Goal: Information Seeking & Learning: Learn about a topic

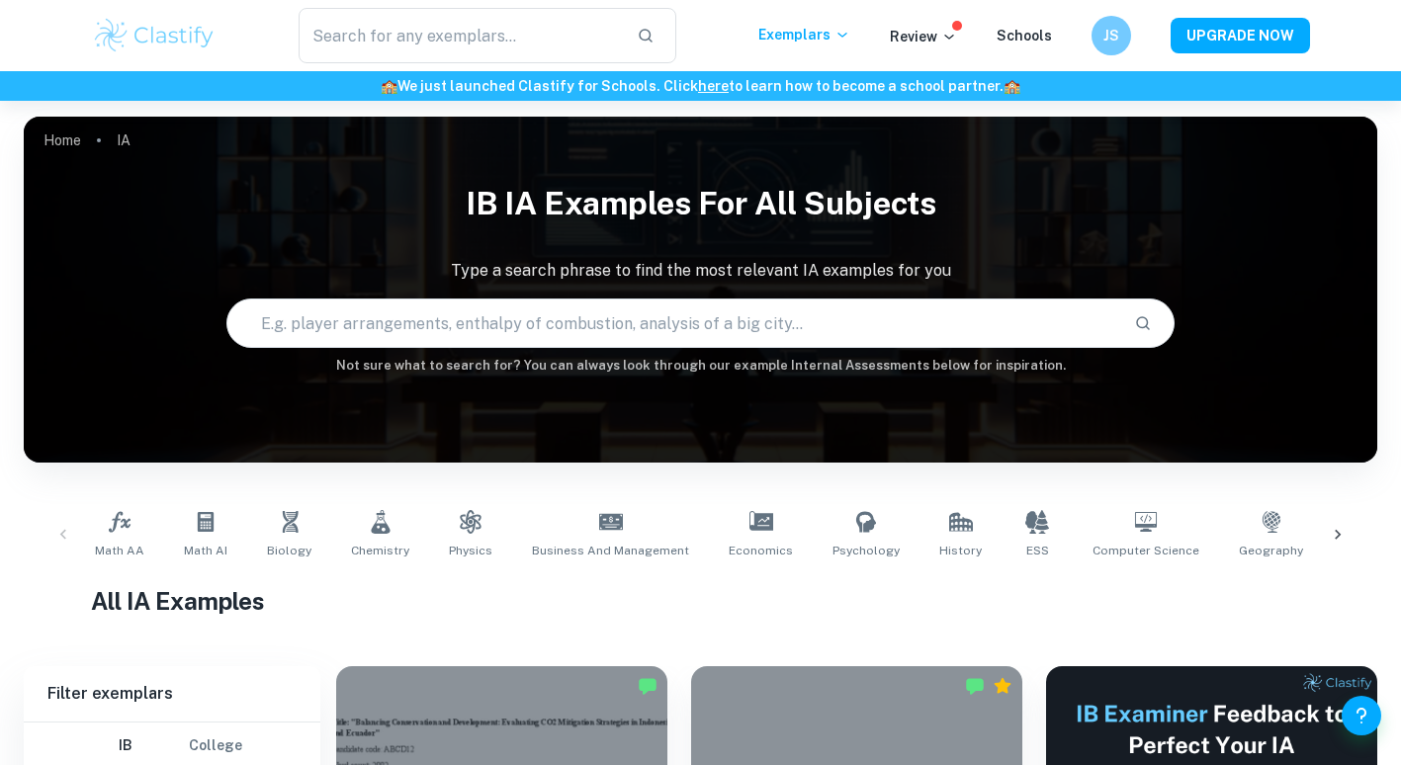
click at [567, 326] on input "text" at bounding box center [672, 323] width 890 height 55
type input "p"
type input "iodination"
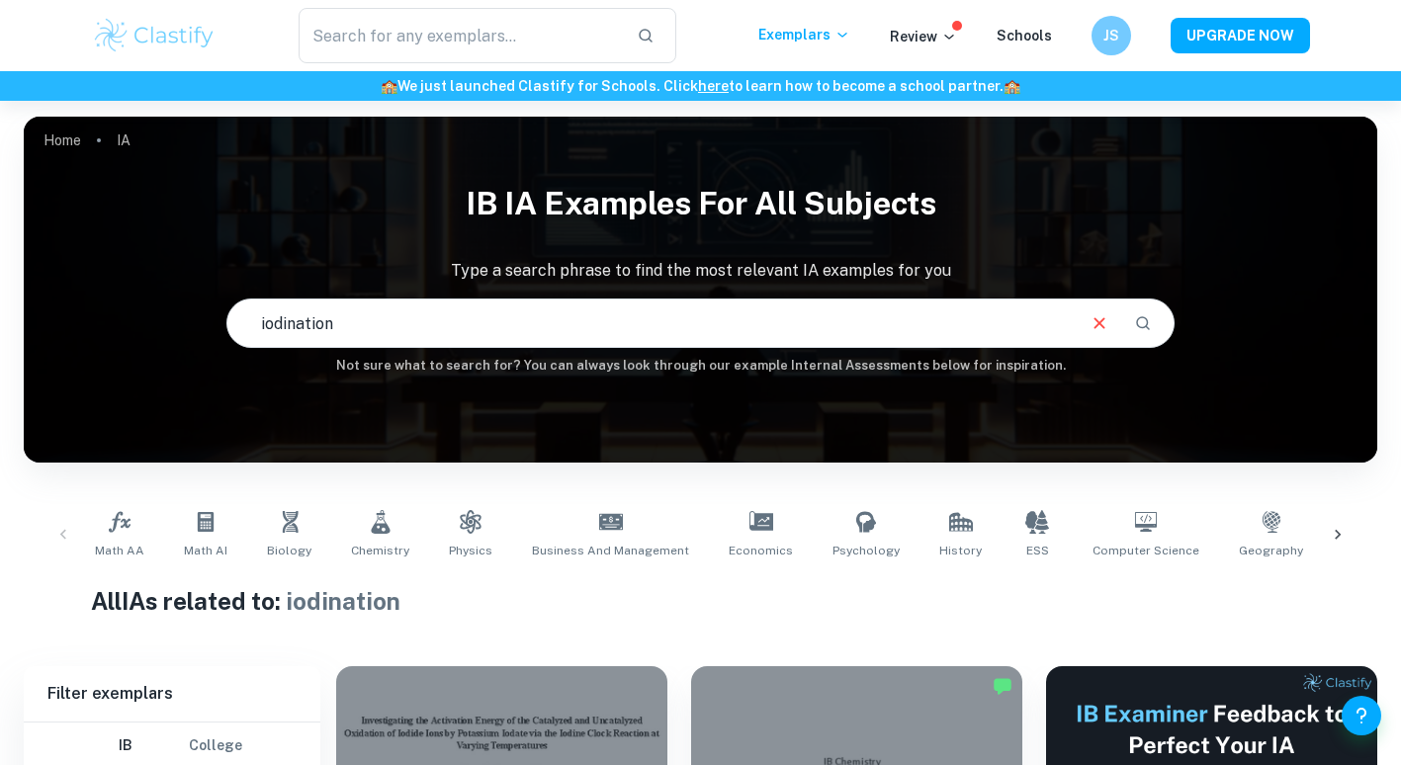
click at [498, 307] on input "iodination" at bounding box center [649, 323] width 844 height 55
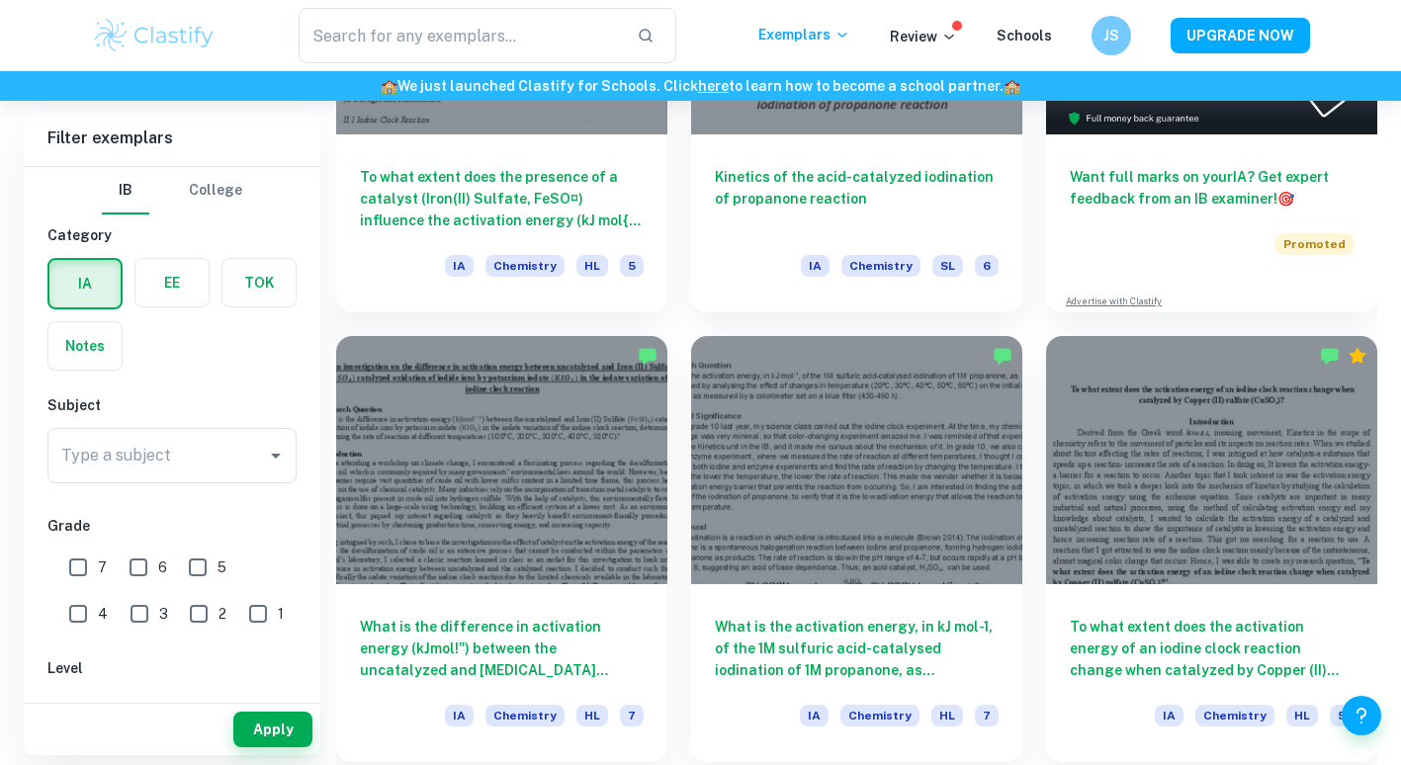
scroll to position [785, 0]
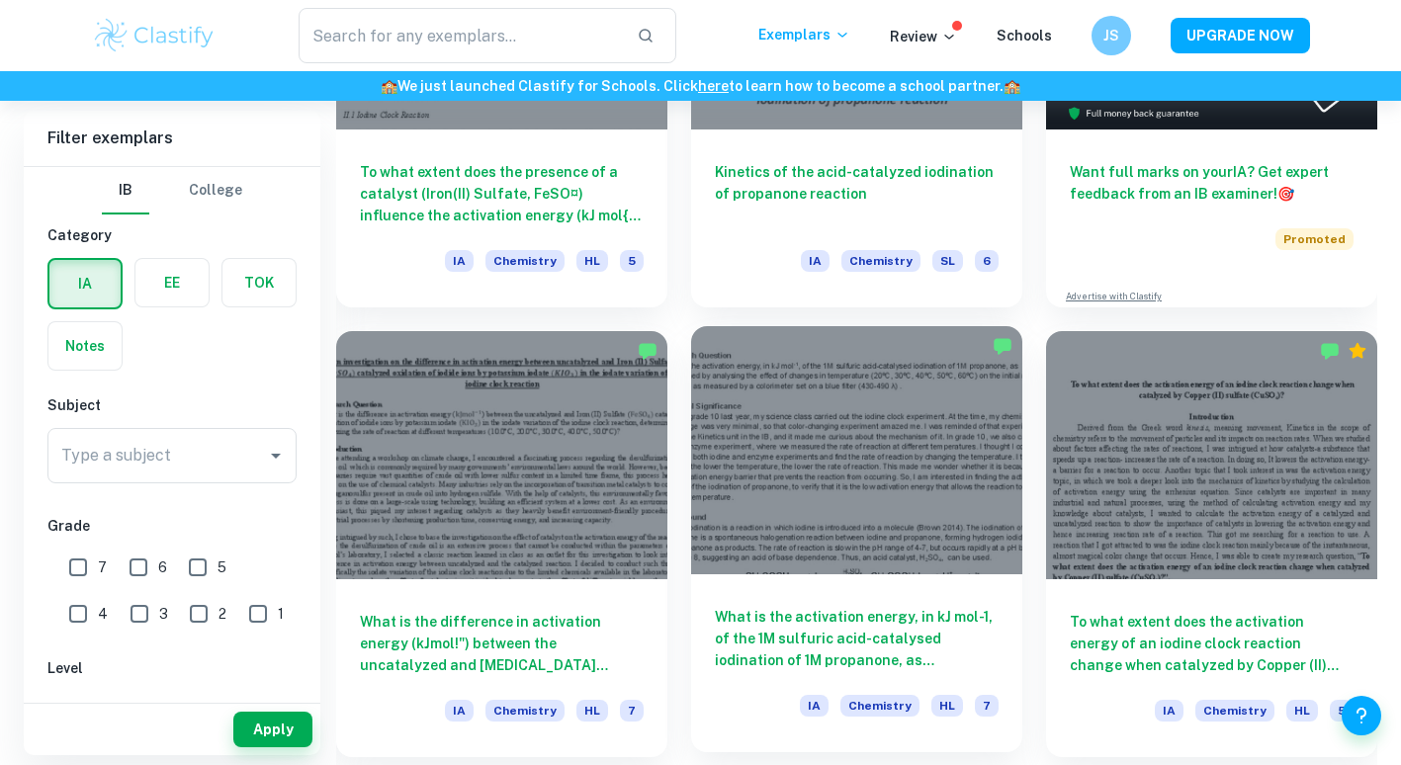
click at [832, 611] on h6 "What is the activation energy, in kJ mol-1, of the 1M sulfuric acid-catalysed i…" at bounding box center [857, 638] width 284 height 65
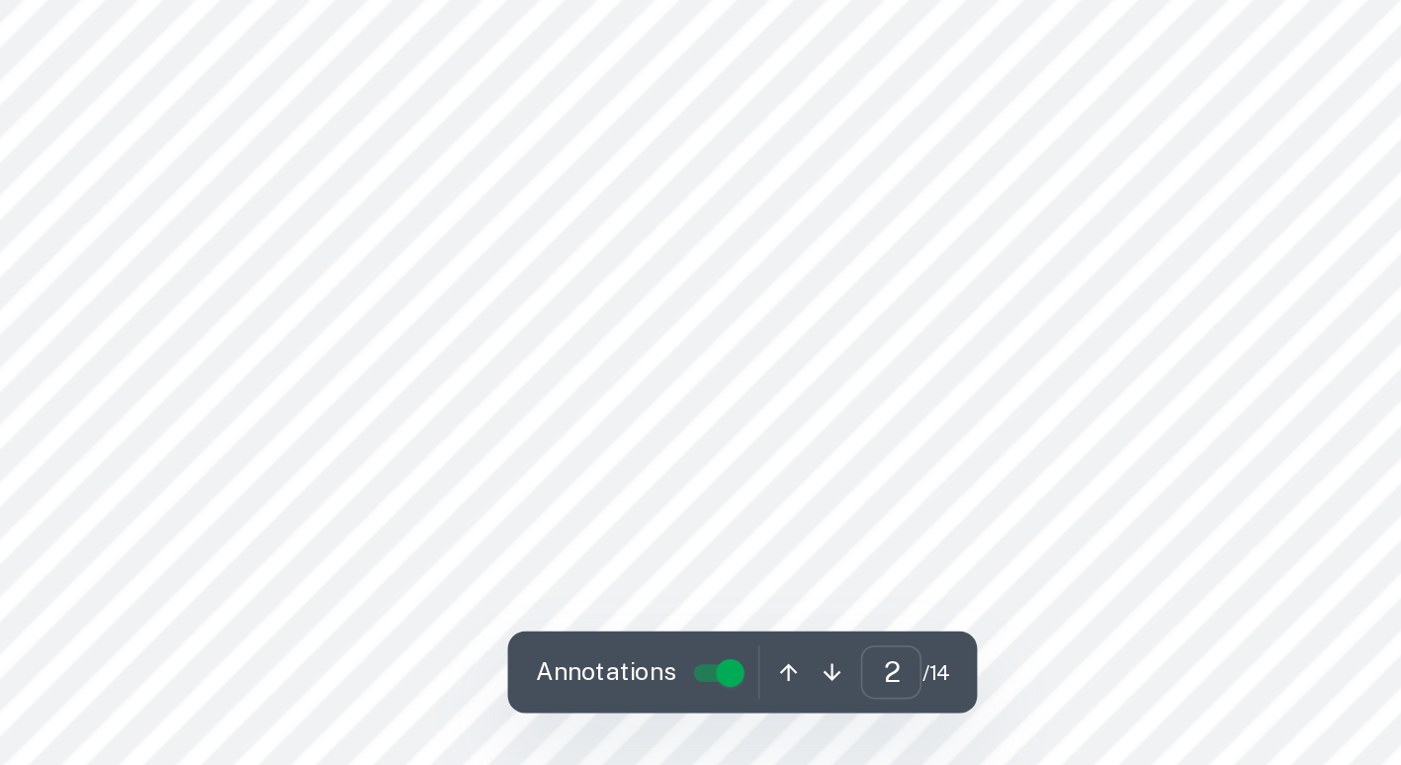
scroll to position [1425, 0]
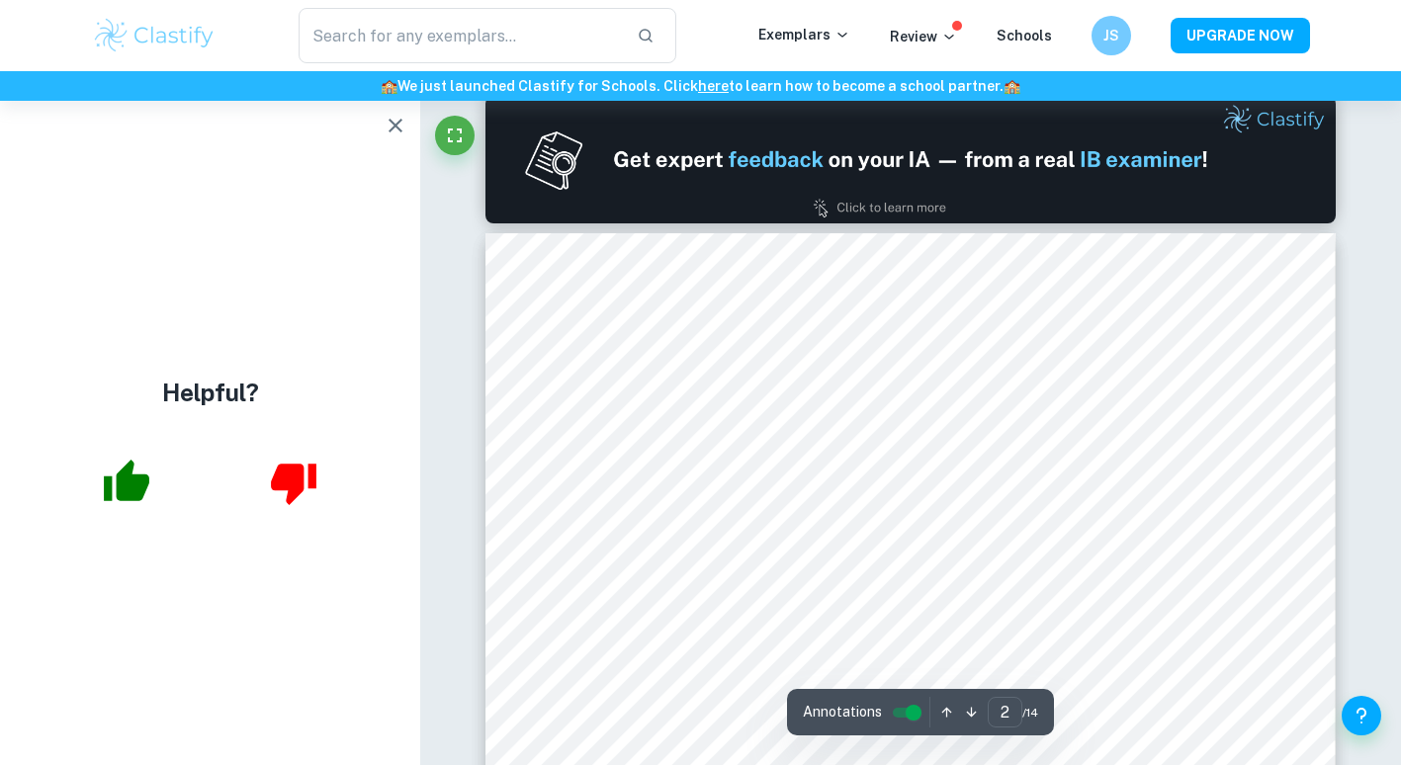
type input "1"
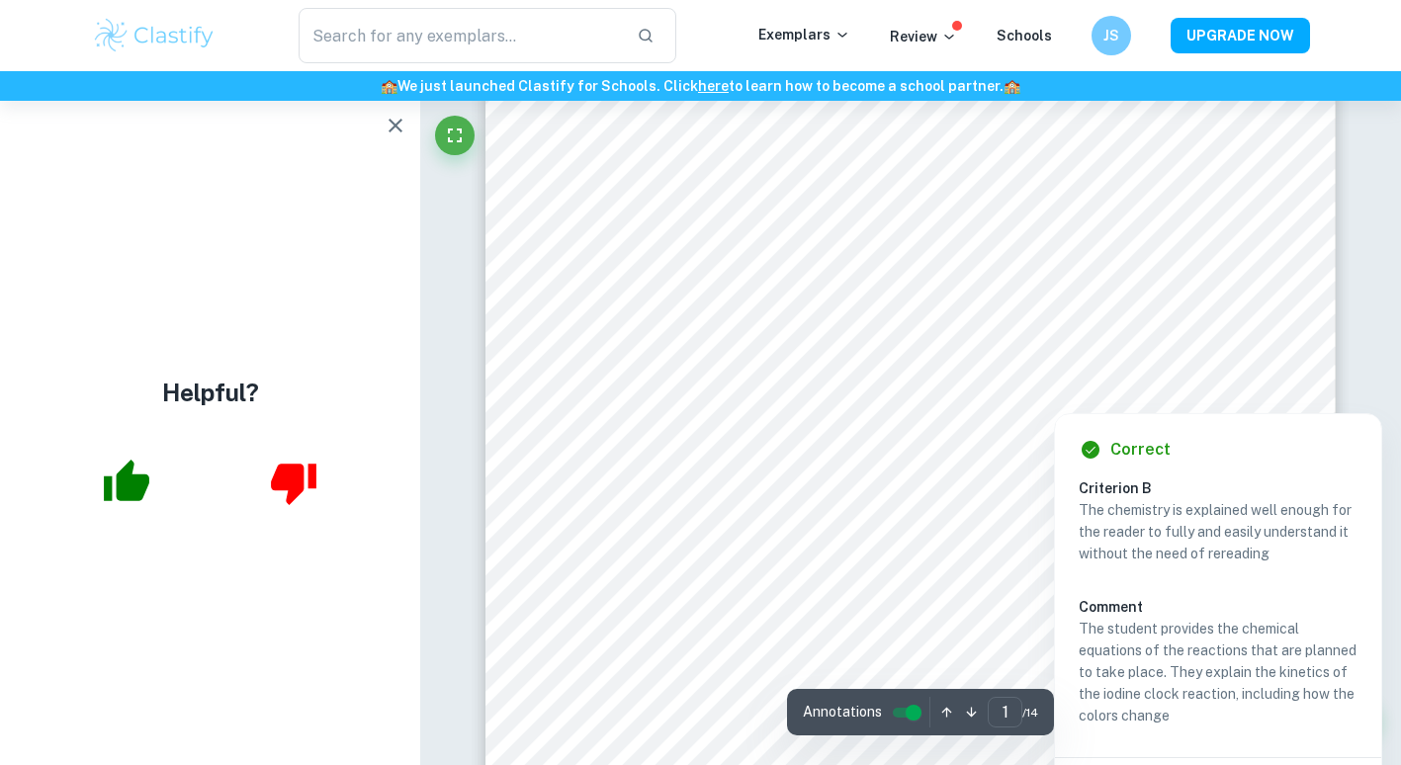
scroll to position [192, 0]
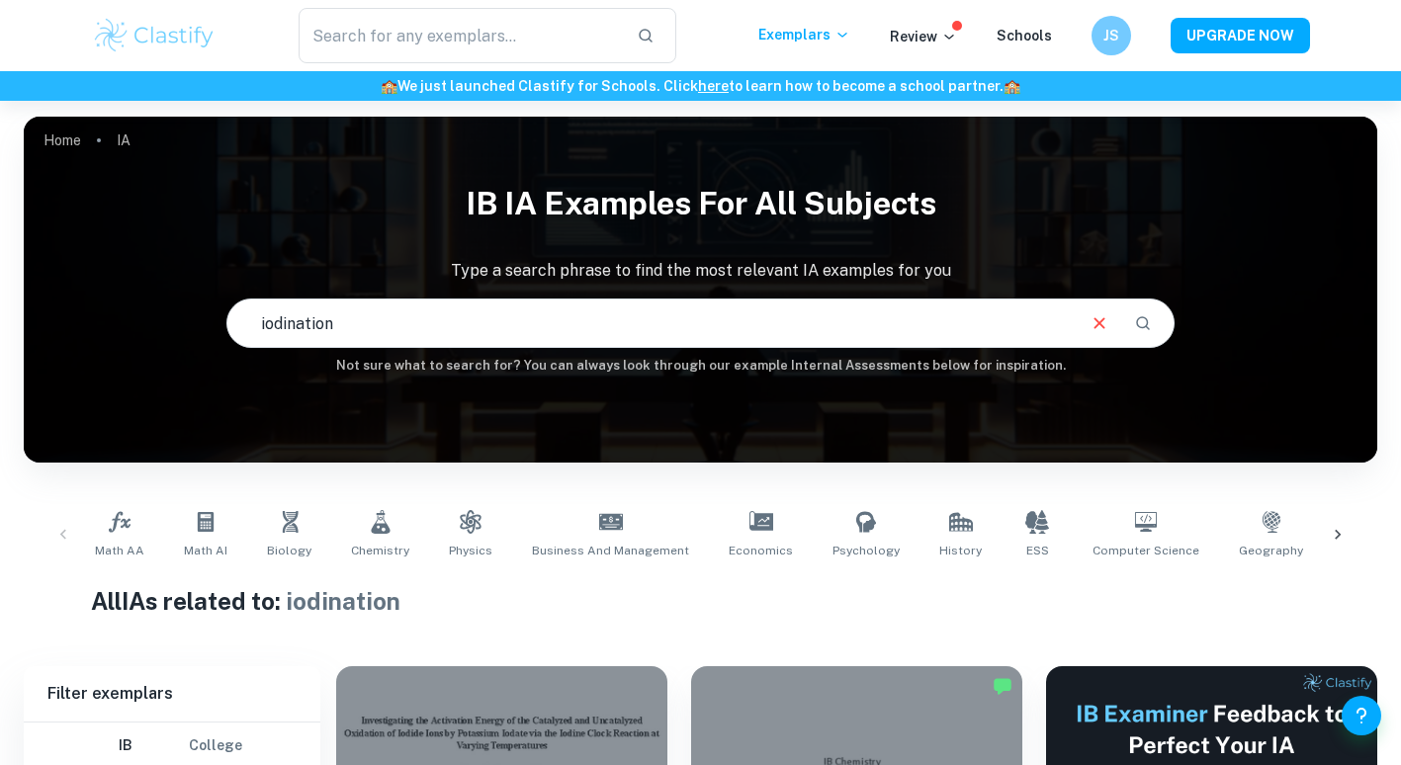
click at [468, 331] on input "iodination" at bounding box center [649, 323] width 844 height 55
type input "iodination of propanone"
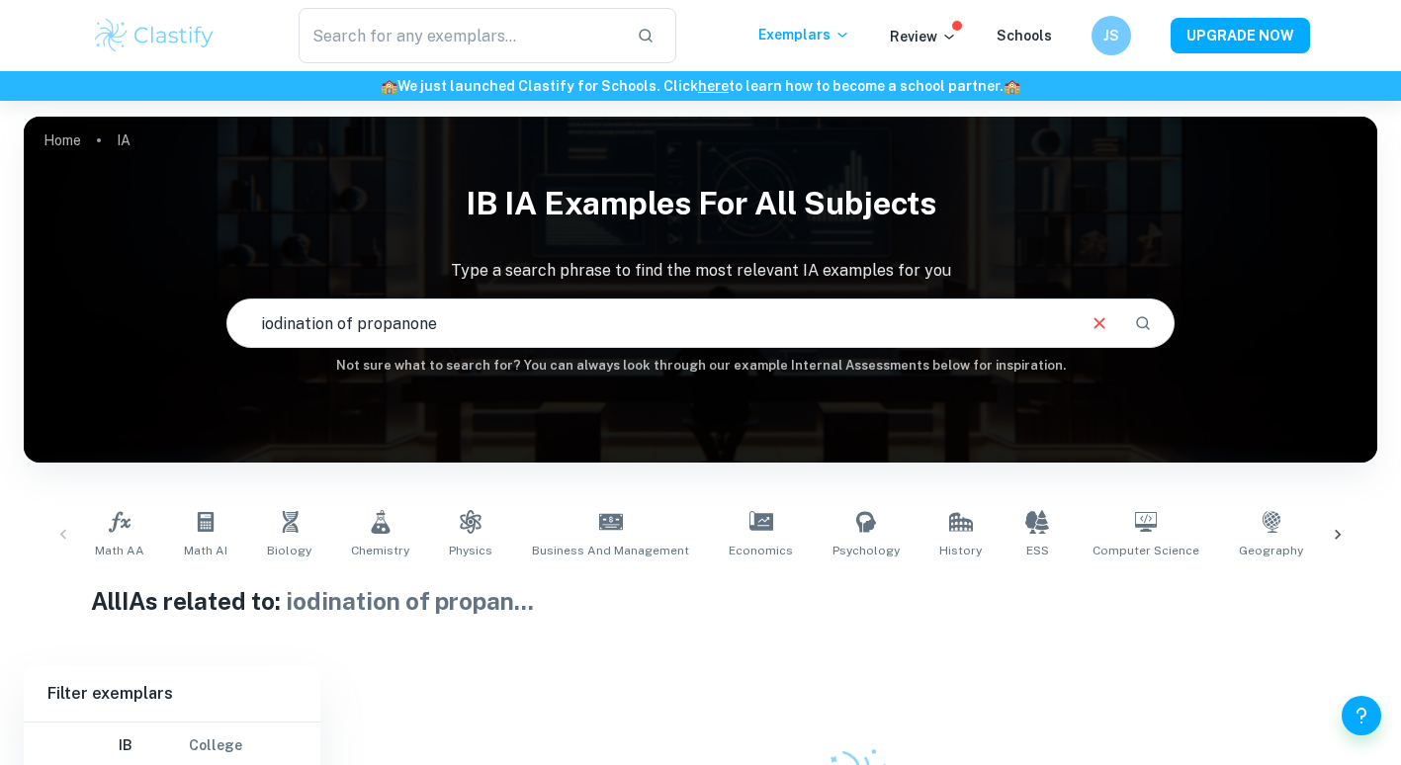
scroll to position [198, 0]
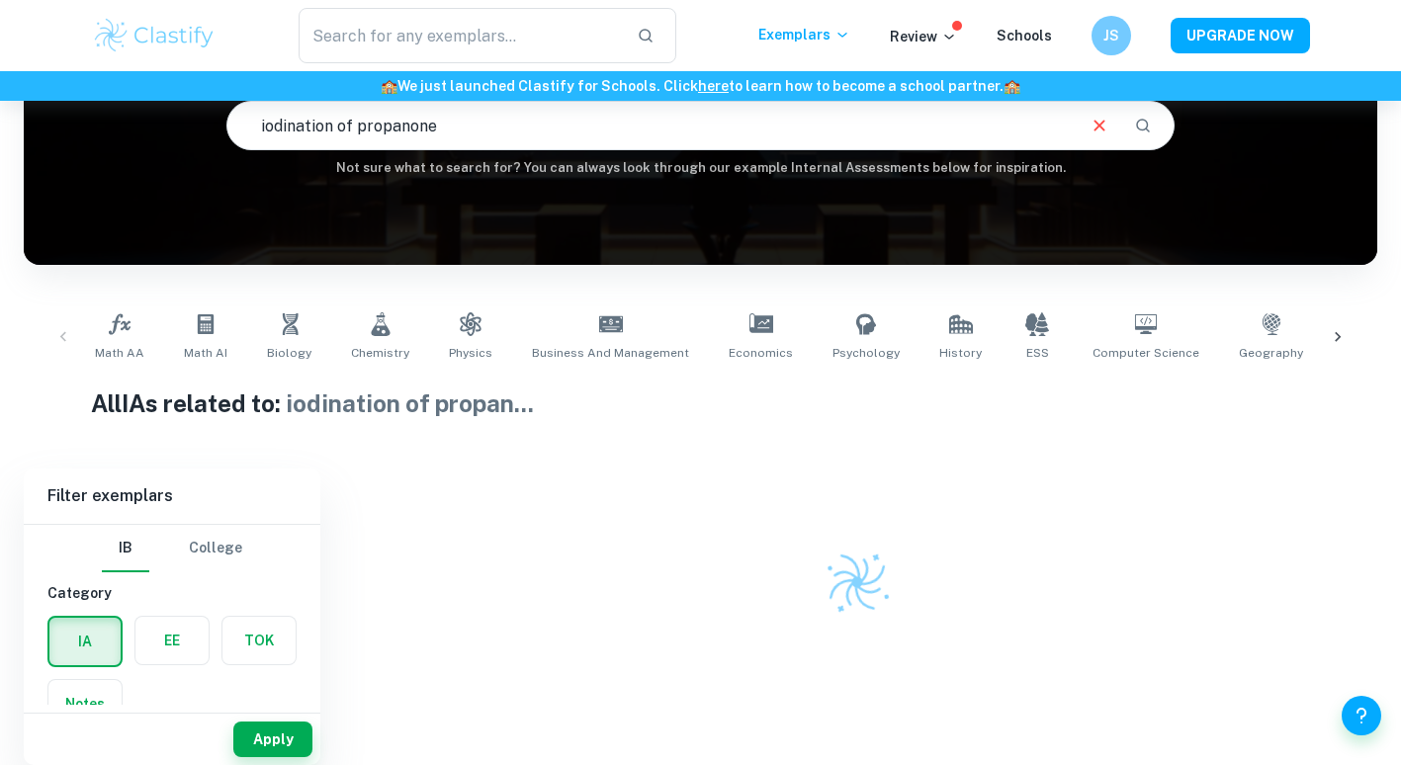
click at [498, 125] on input "iodination of propanone" at bounding box center [649, 125] width 844 height 55
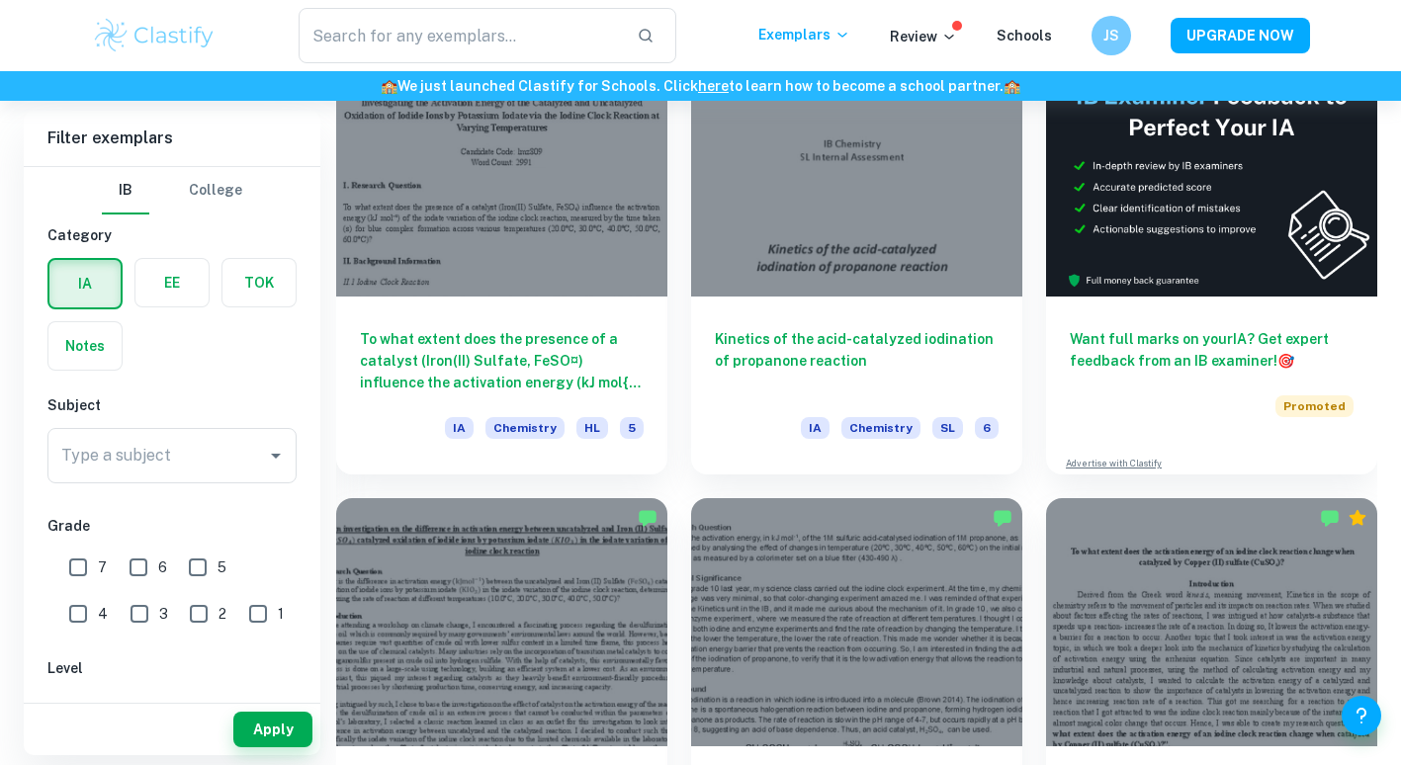
scroll to position [622, 0]
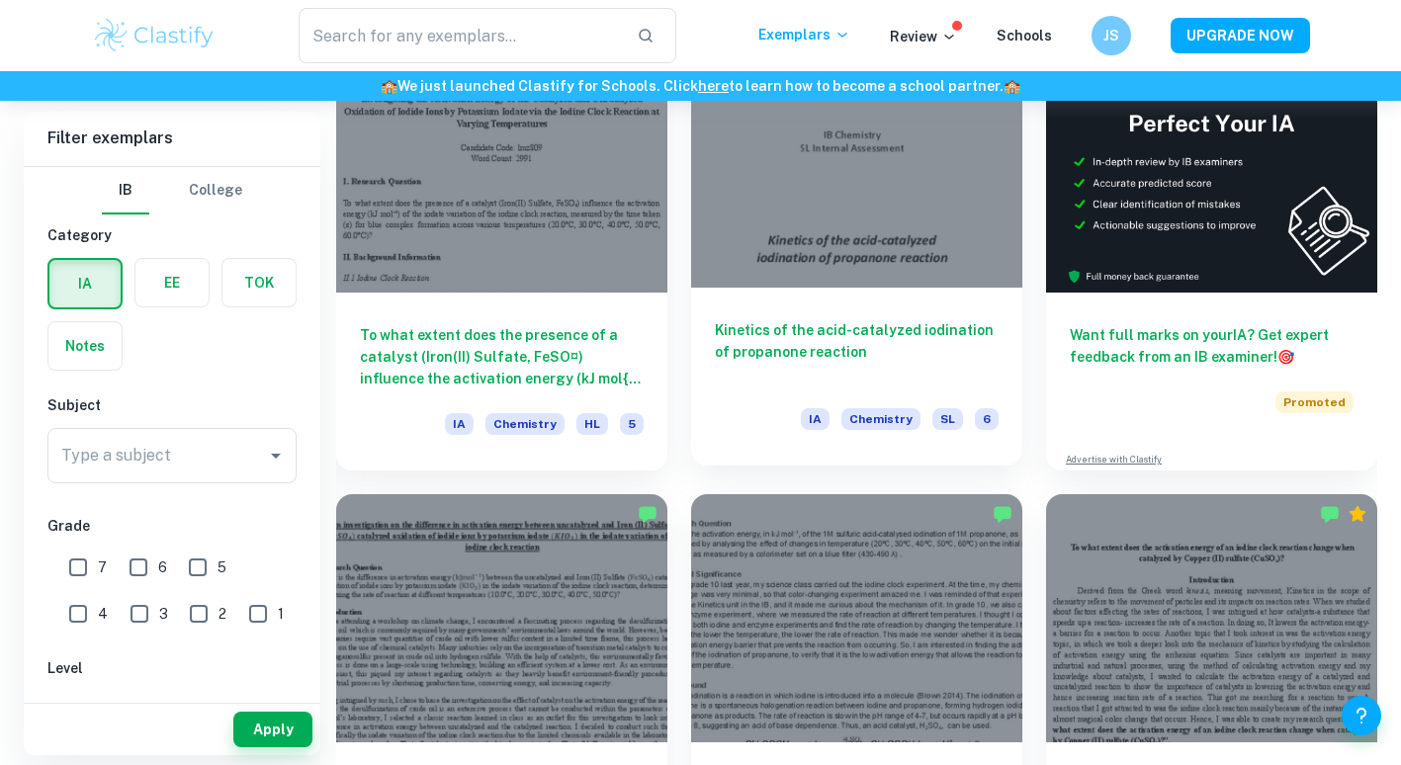
click at [784, 356] on h6 "Kinetics of the acid-catalyzed iodination of propanone reaction" at bounding box center [857, 351] width 284 height 65
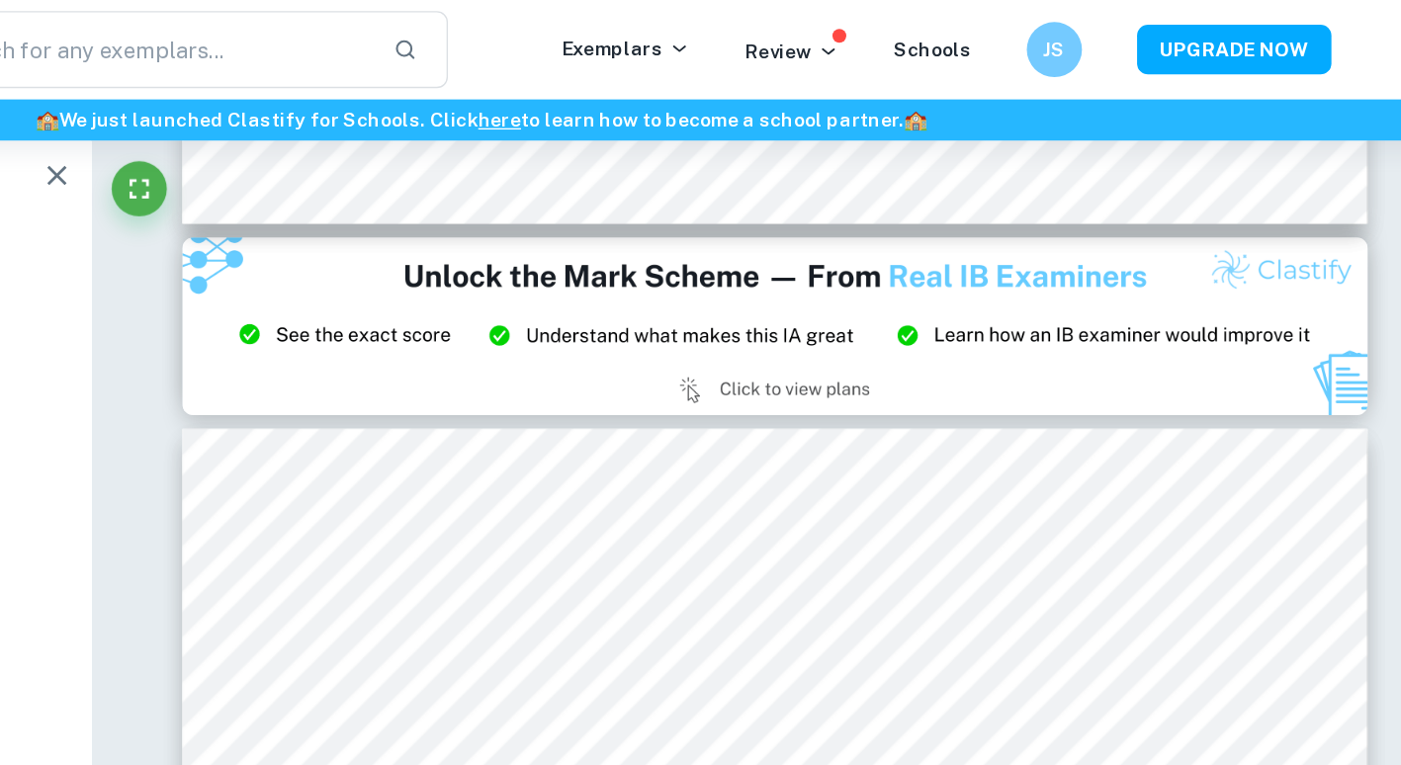
scroll to position [2458, 0]
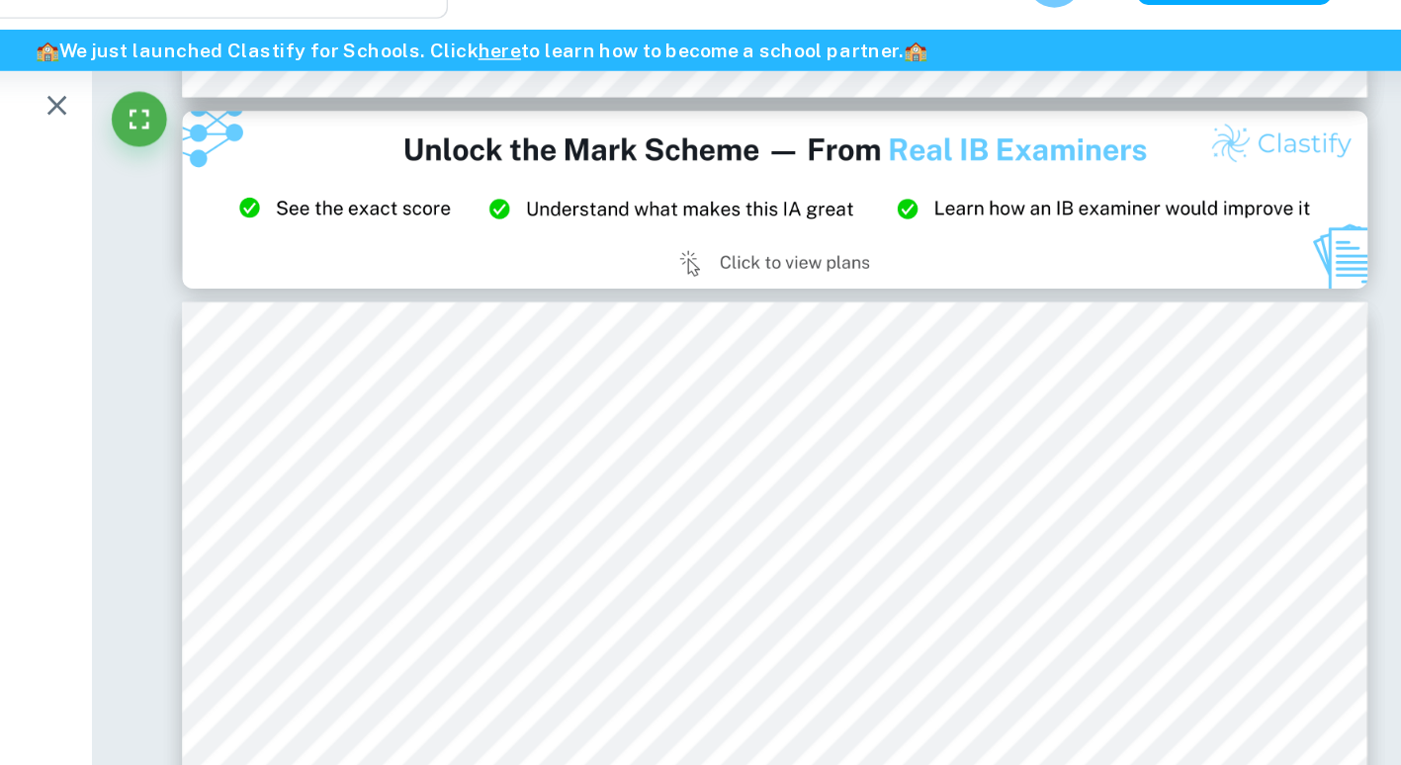
type input "2"
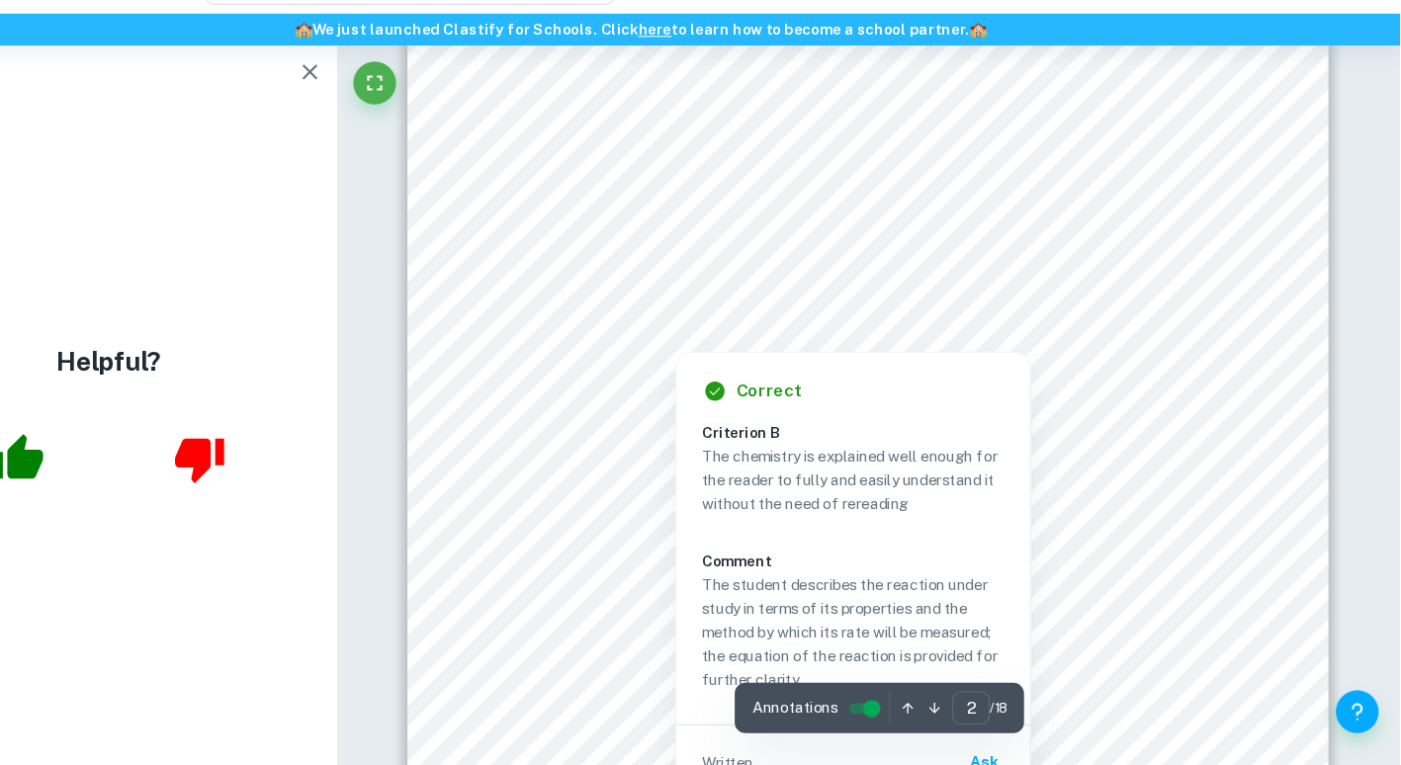
scroll to position [1574, 0]
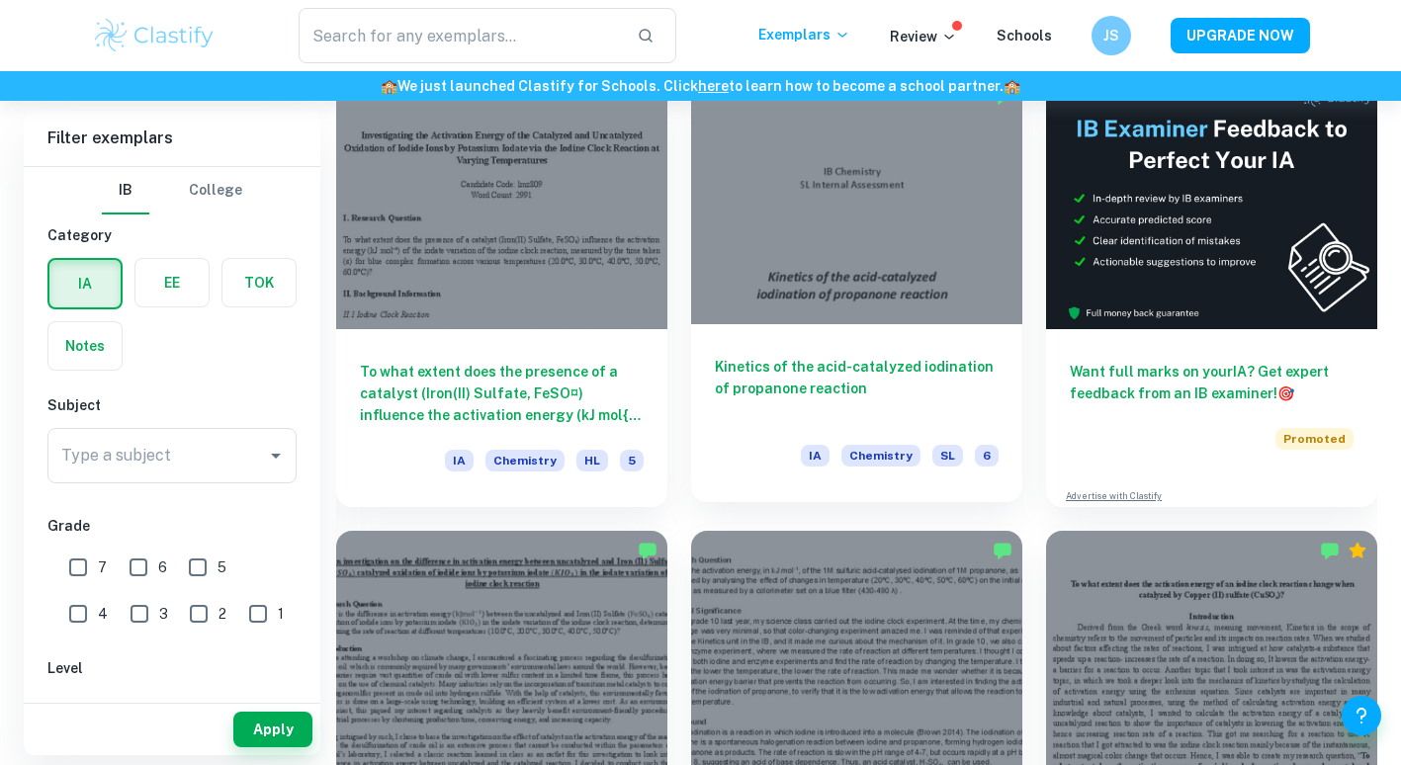
scroll to position [586, 0]
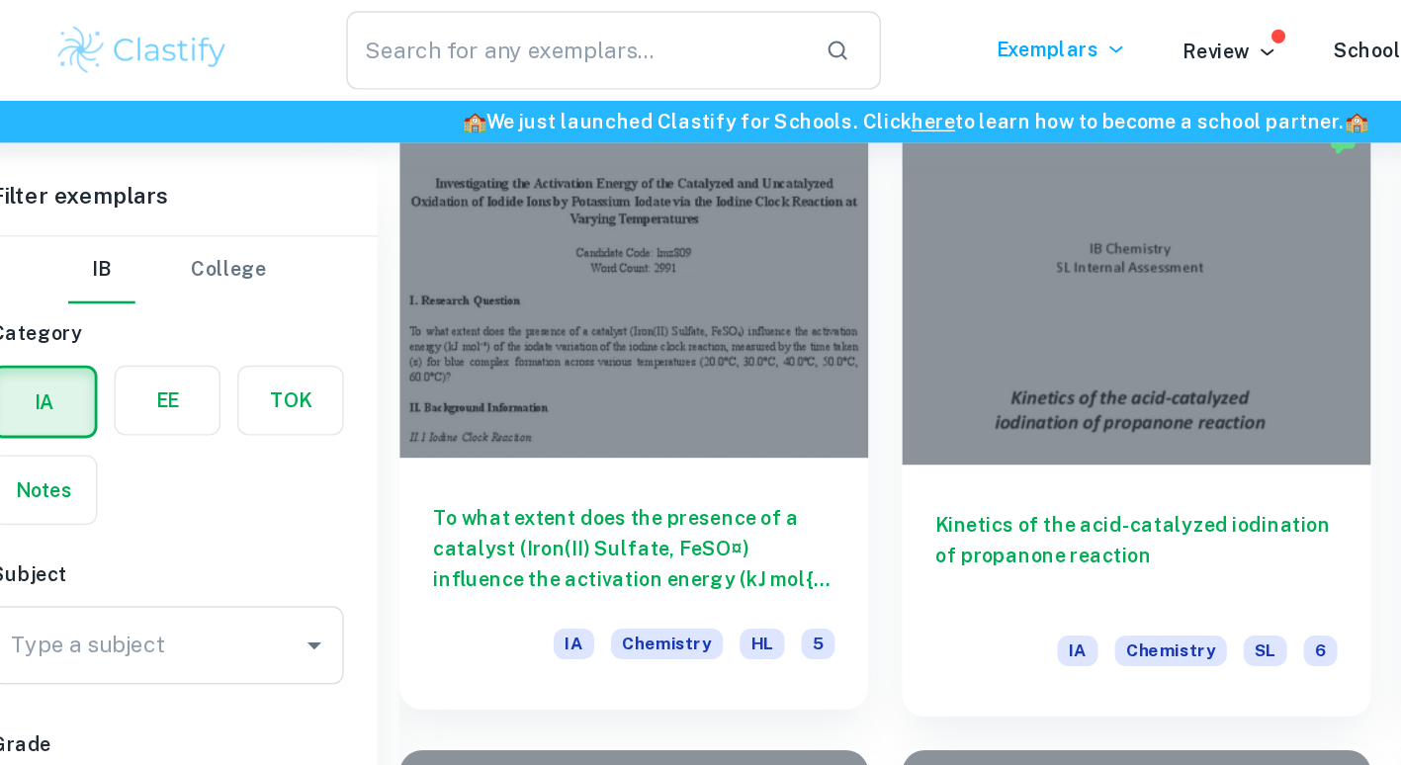
click at [513, 366] on h6 "To what extent does the presence of a catalyst (Iron(II) Sulfate, FeSO¤) influe…" at bounding box center [502, 387] width 284 height 65
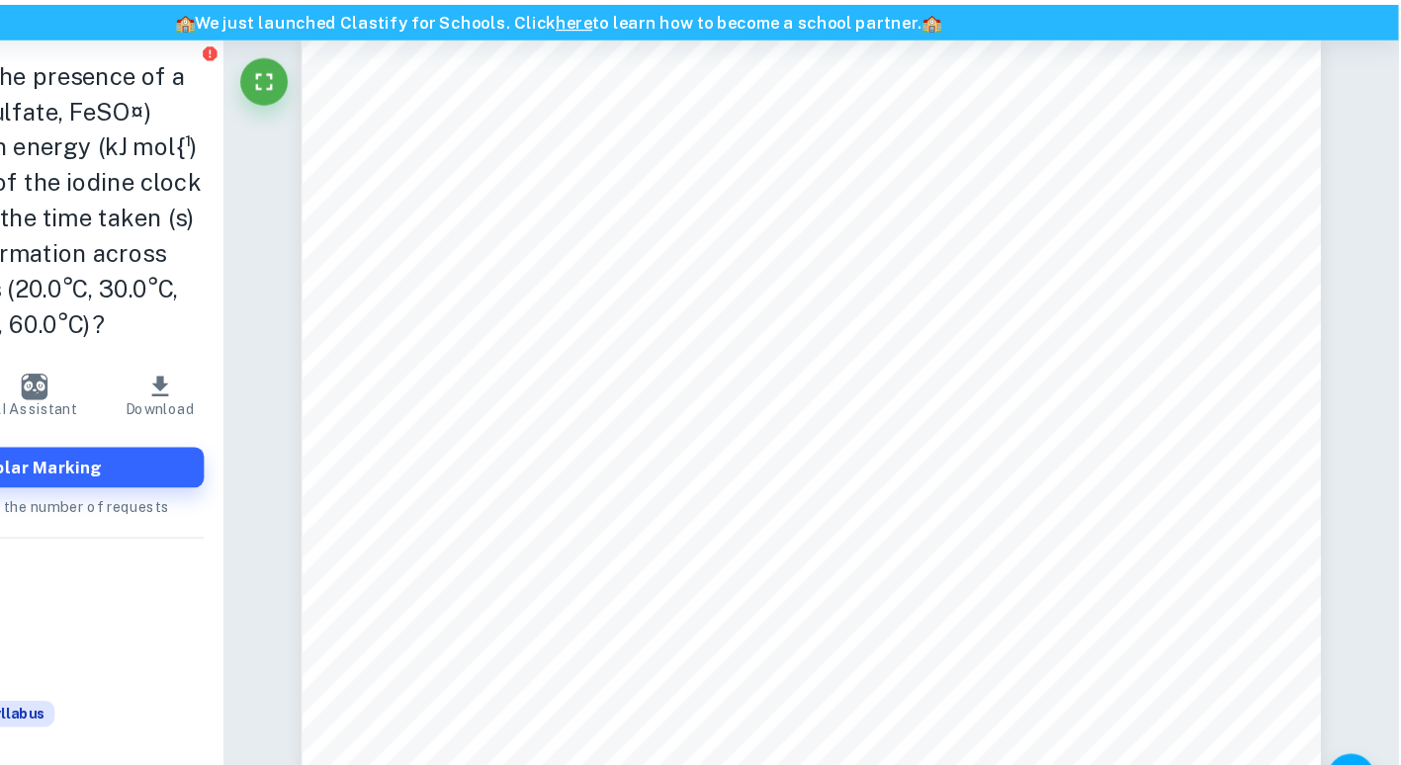
scroll to position [31, 0]
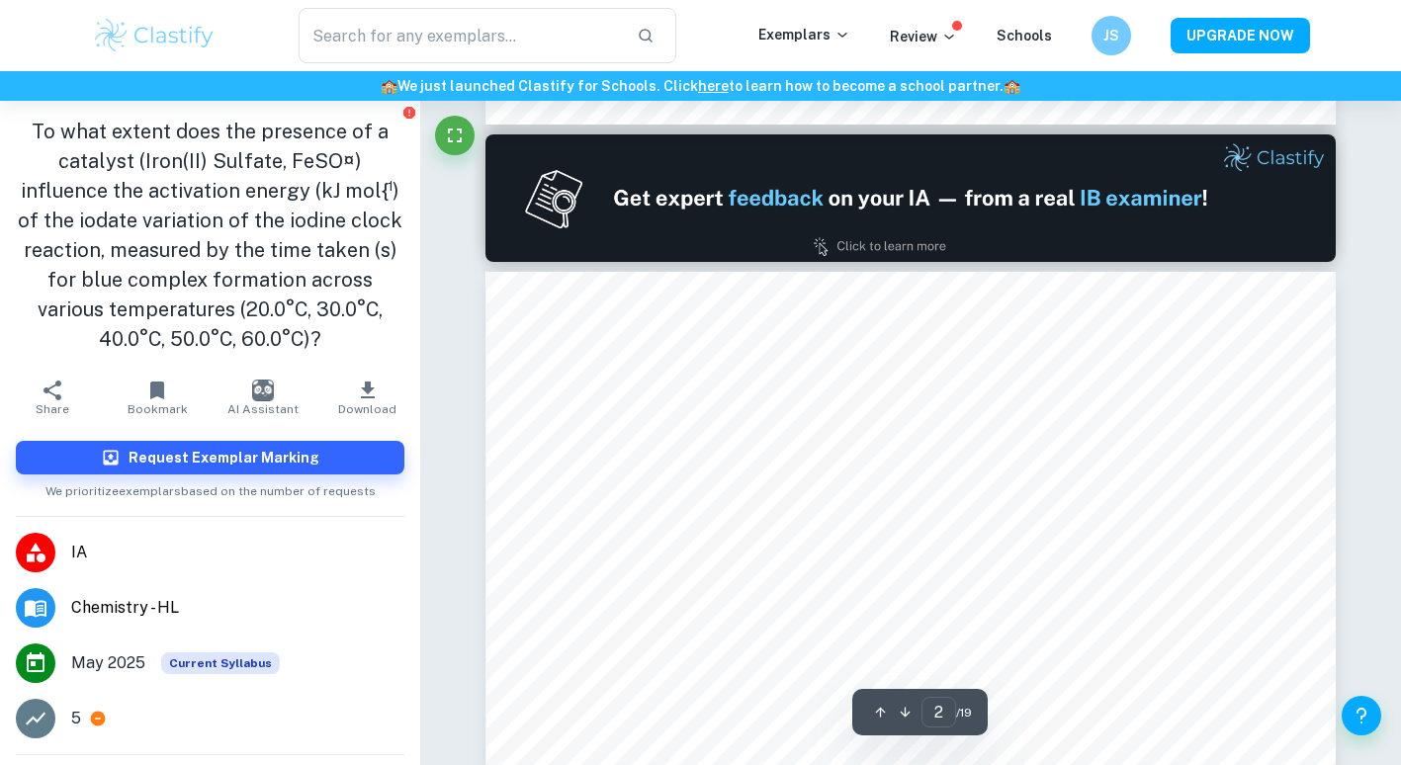
type input "1"
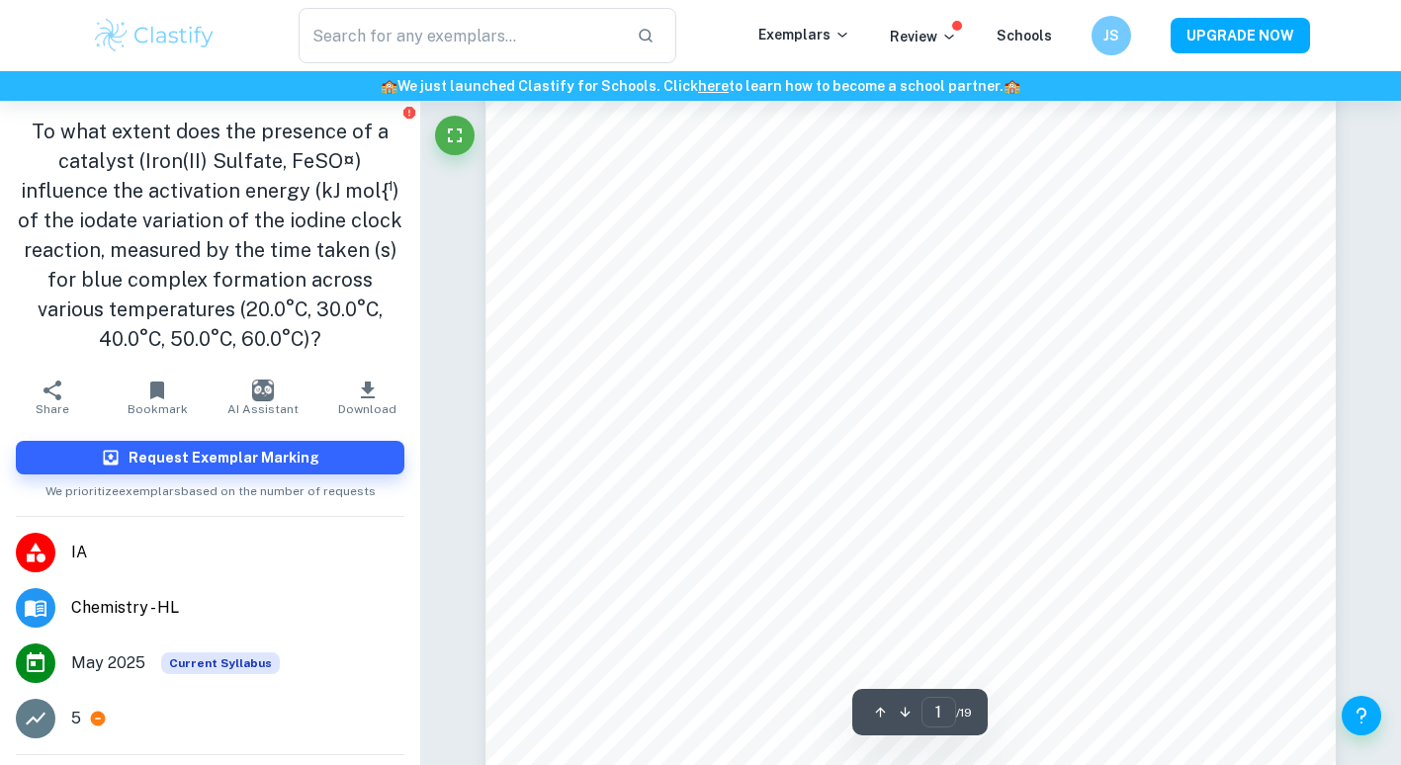
scroll to position [359, 0]
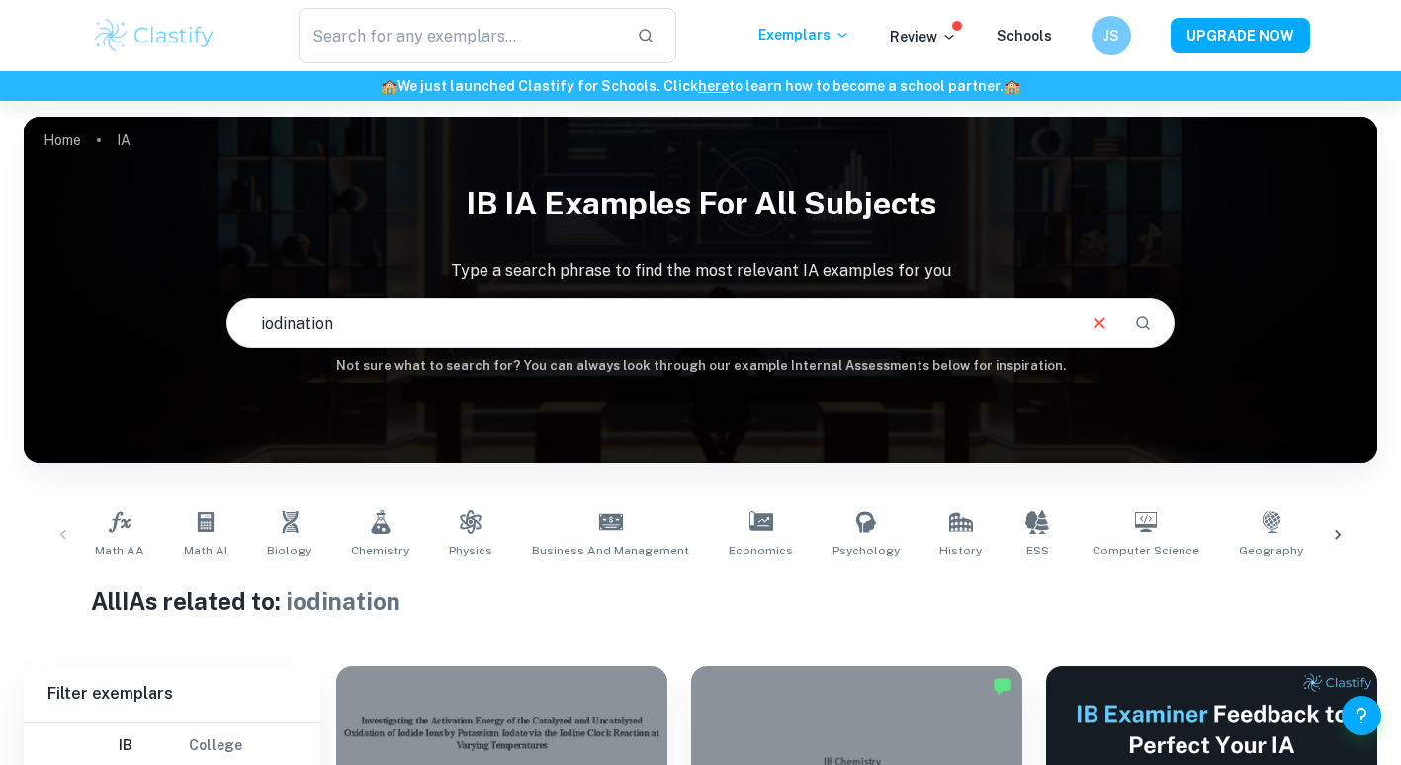
click at [447, 332] on input "iodination" at bounding box center [649, 323] width 844 height 55
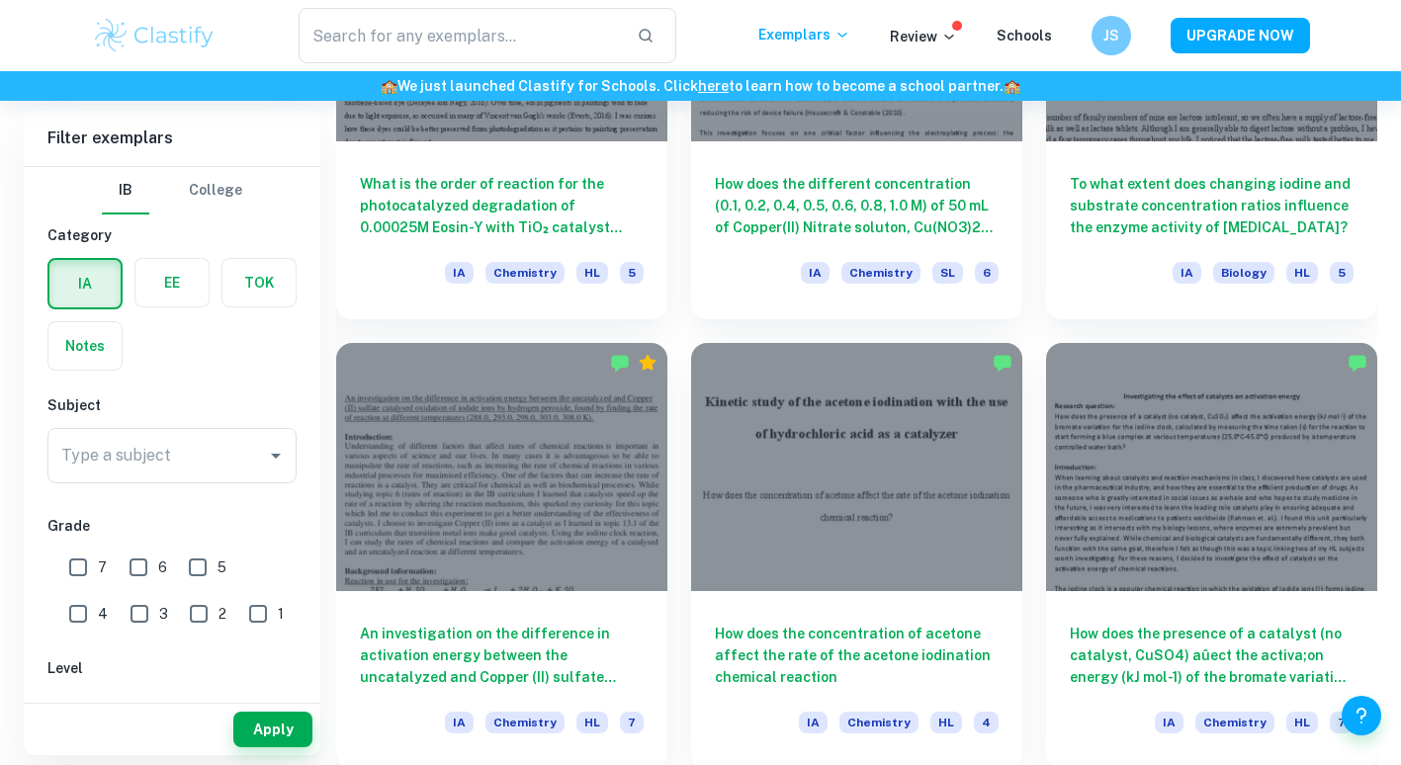
scroll to position [2123, 0]
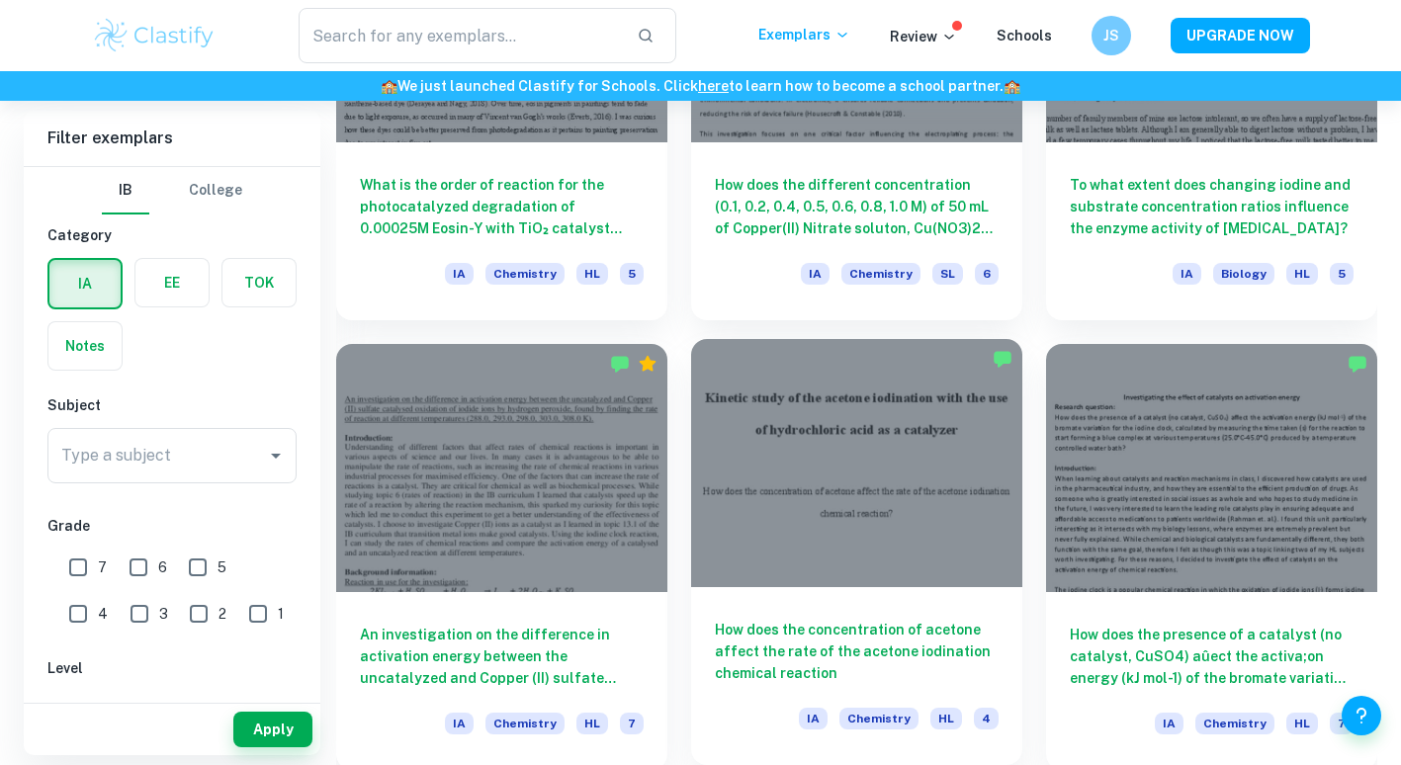
click at [817, 664] on h6 "How does the concentration of acetone affect the rate of the acetone iodination…" at bounding box center [857, 651] width 284 height 65
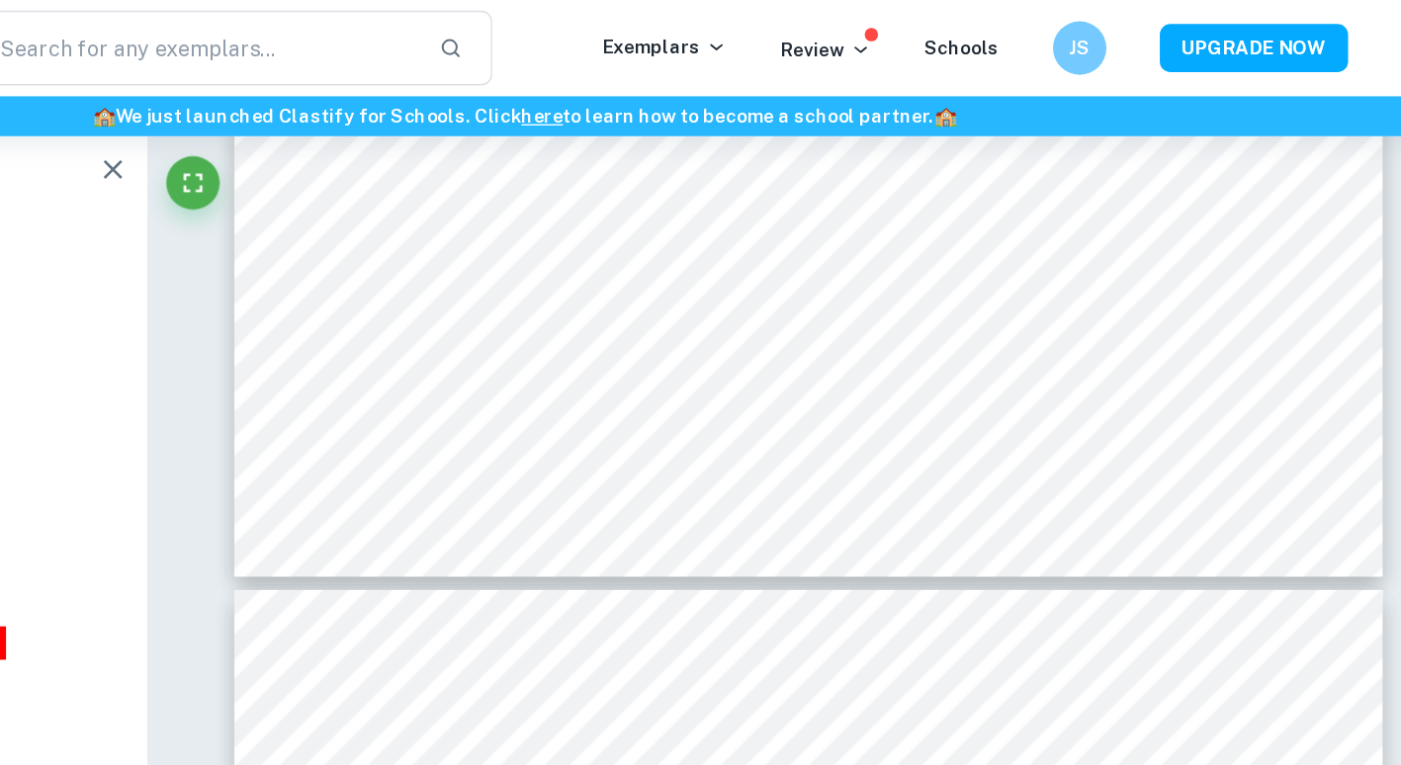
scroll to position [3784, 0]
type input "4"
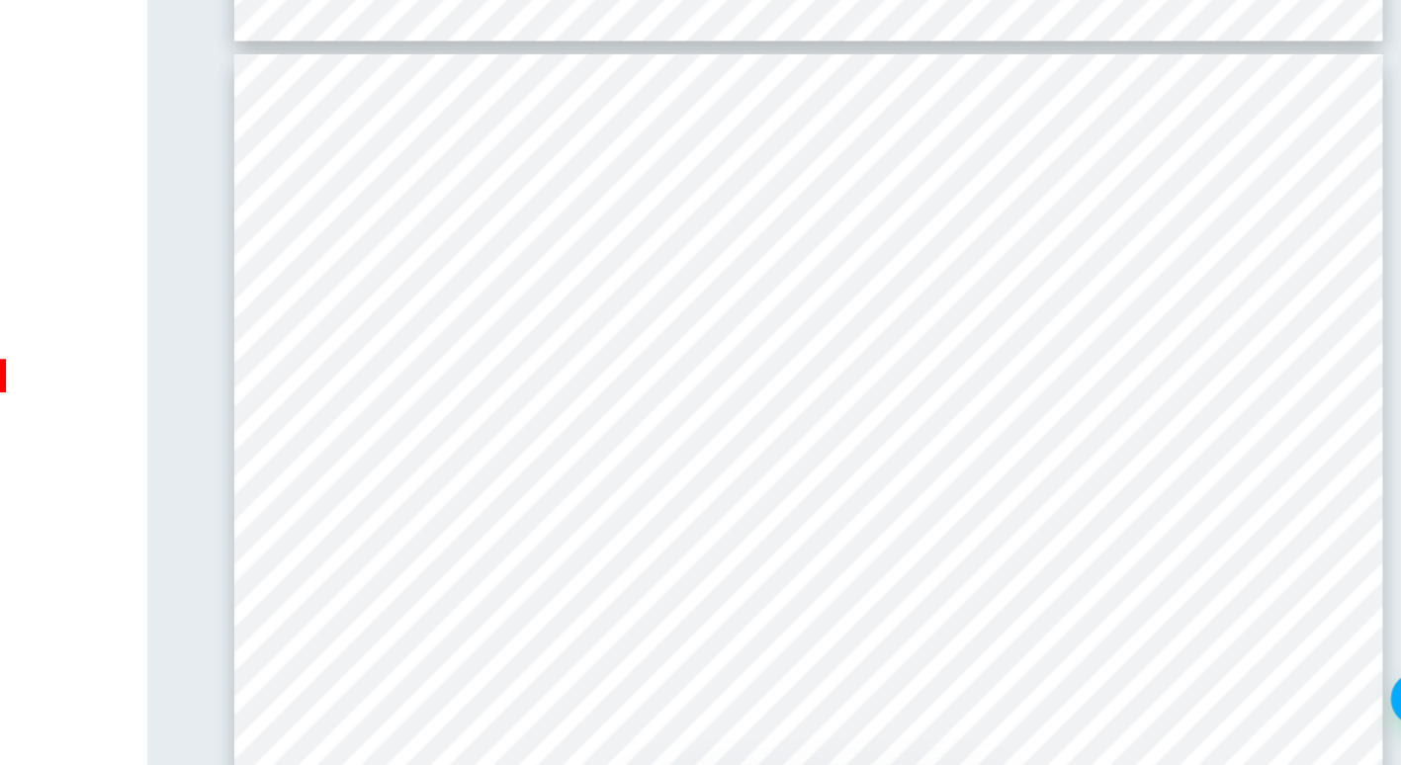
scroll to position [3785, 0]
